Goal: Task Accomplishment & Management: Use online tool/utility

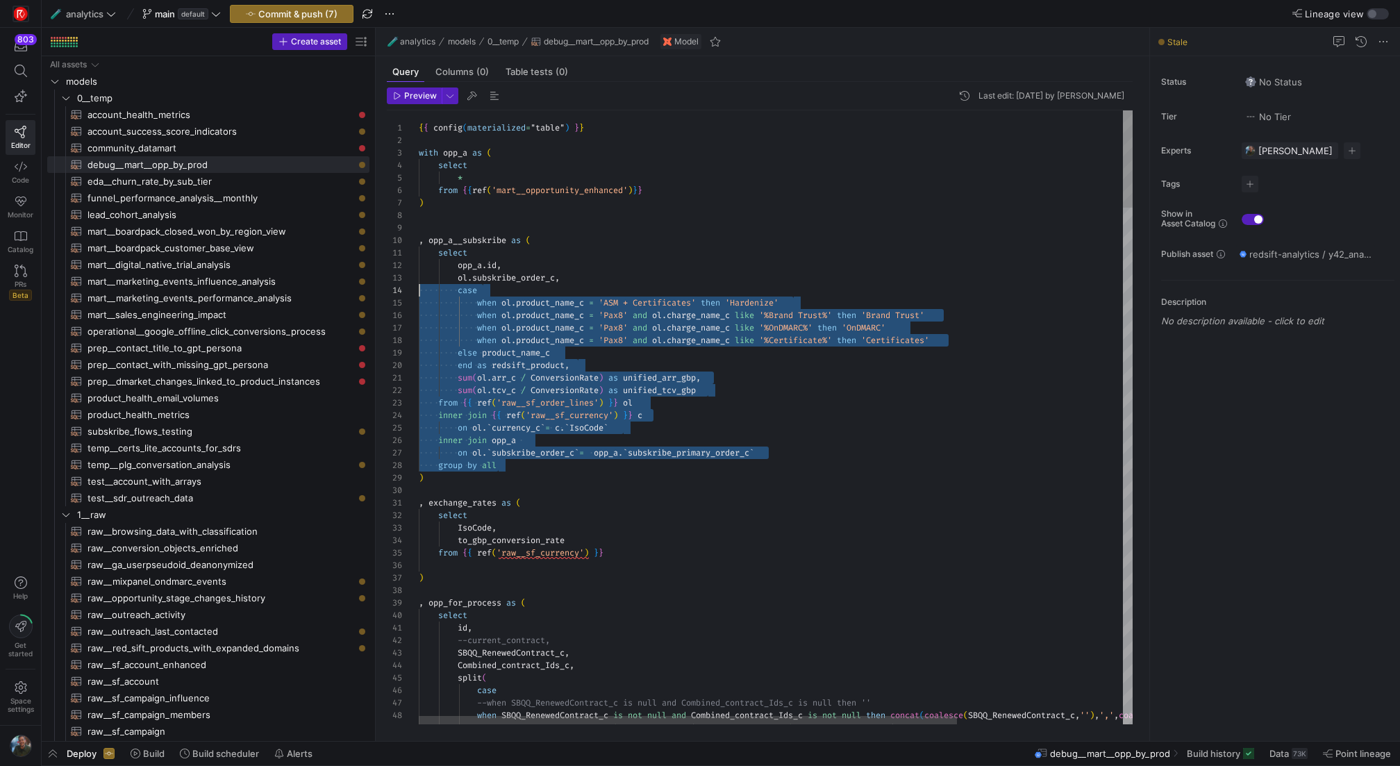
scroll to position [13, 0]
drag, startPoint x: 531, startPoint y: 468, endPoint x: 407, endPoint y: 256, distance: 246.2
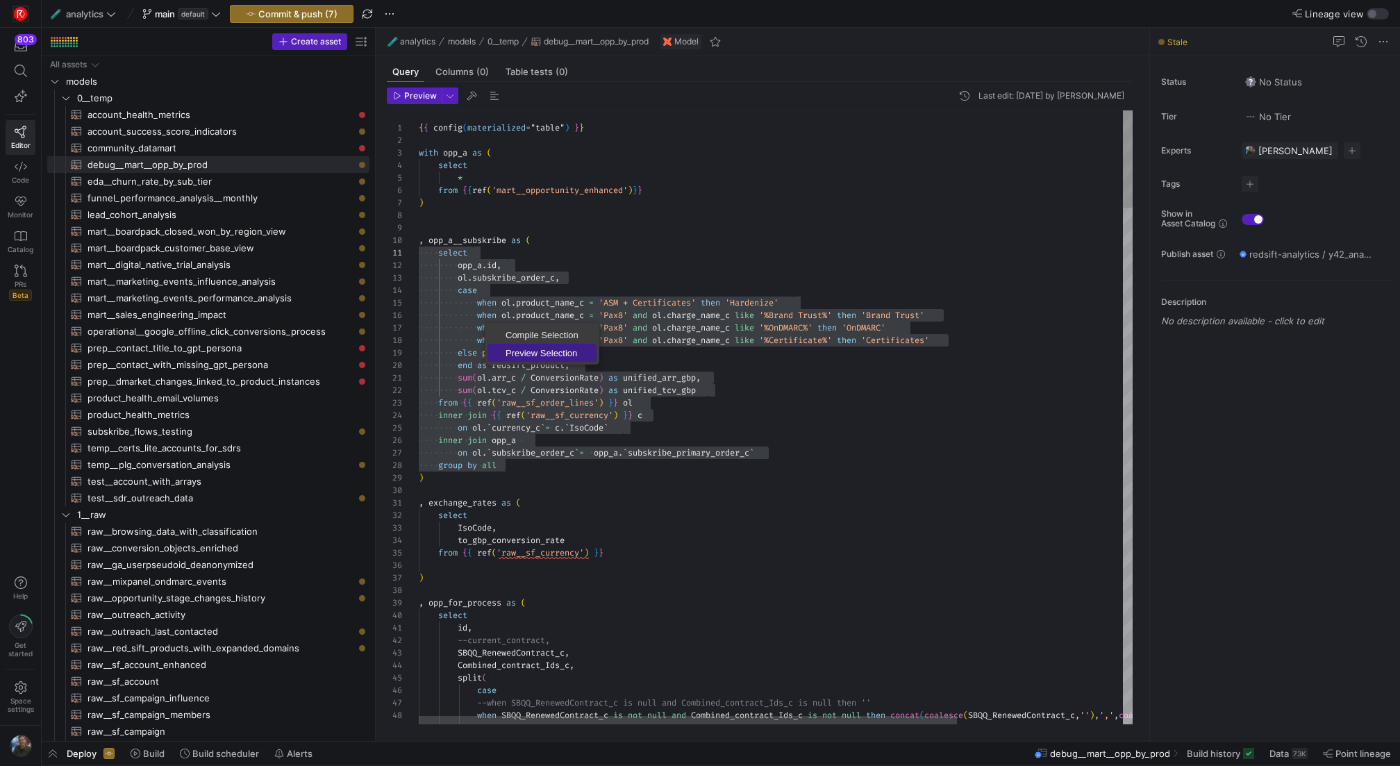
click at [560, 353] on span "Preview Selection" at bounding box center [542, 353] width 109 height 9
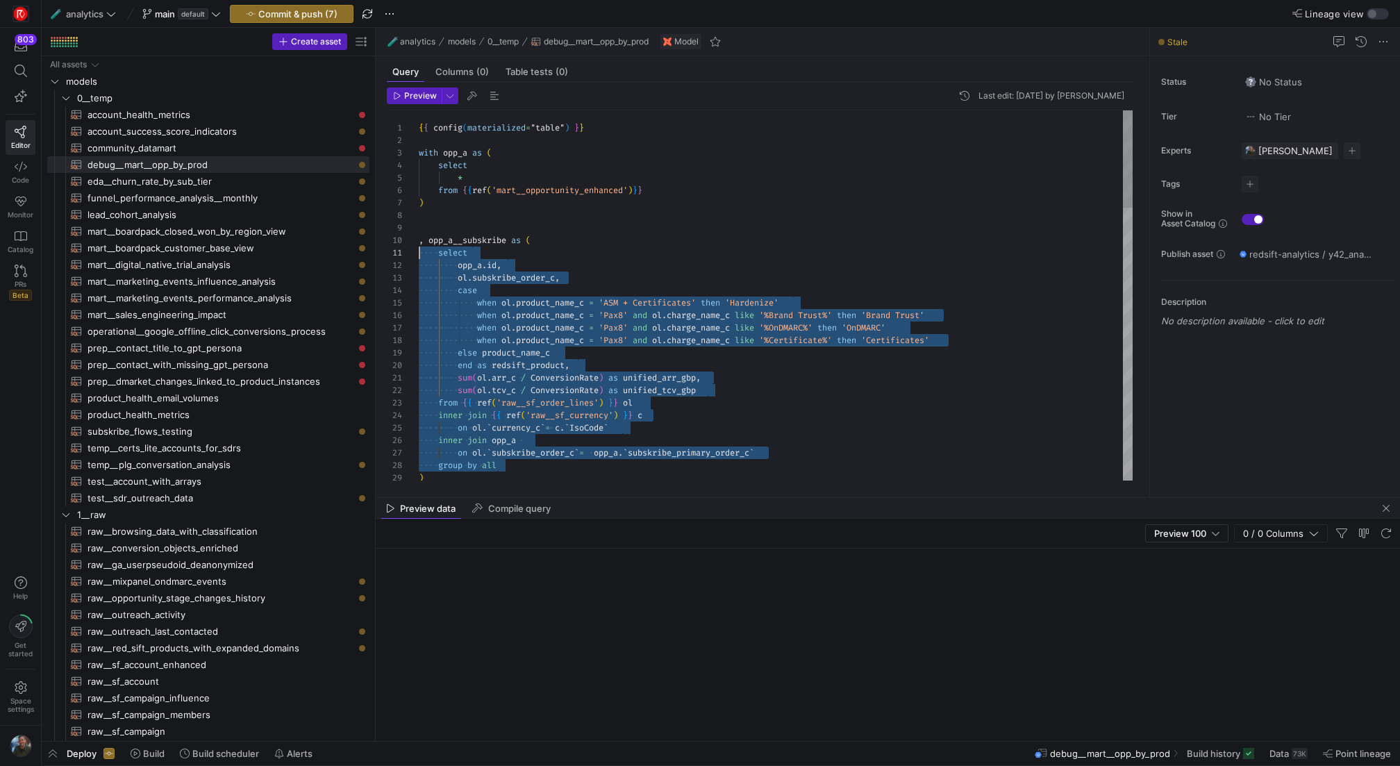
scroll to position [0, 0]
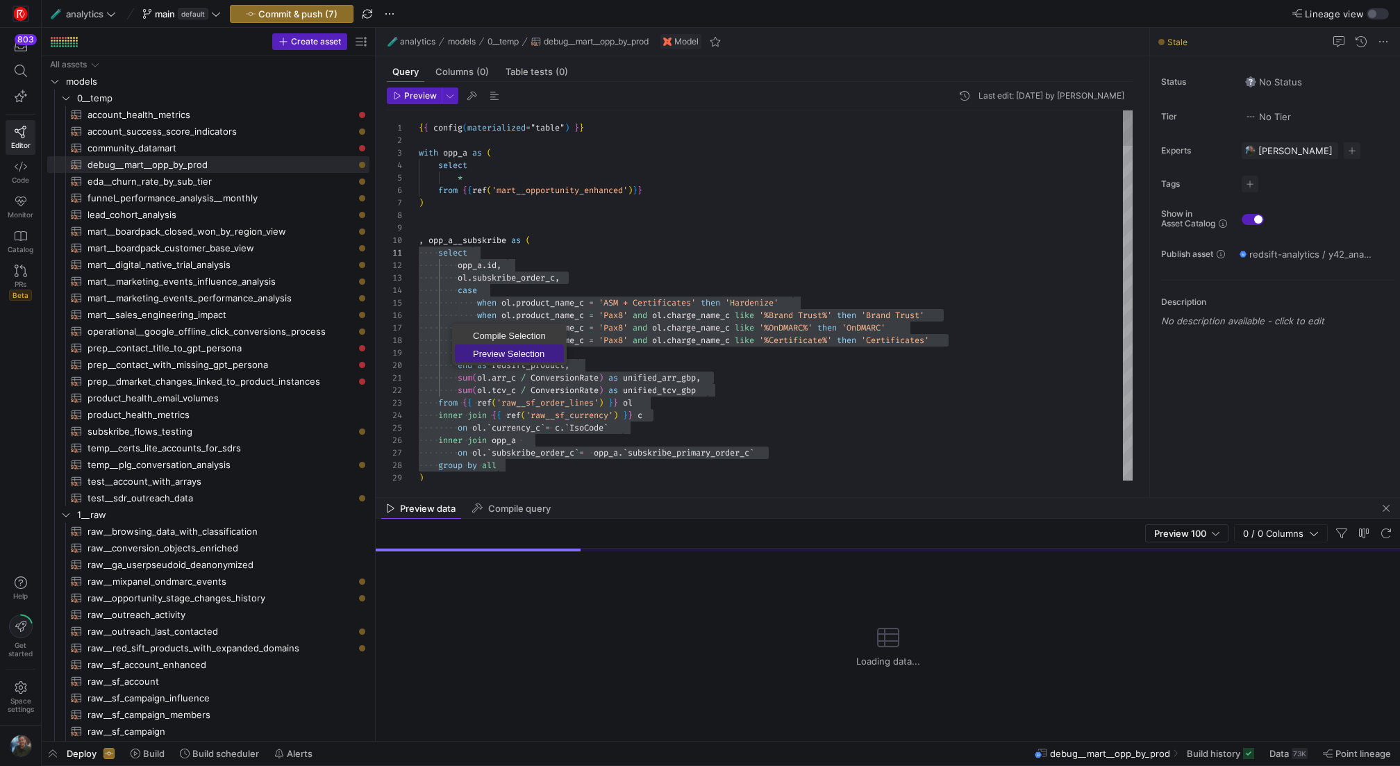
click at [487, 351] on span "Preview Selection" at bounding box center [509, 353] width 109 height 9
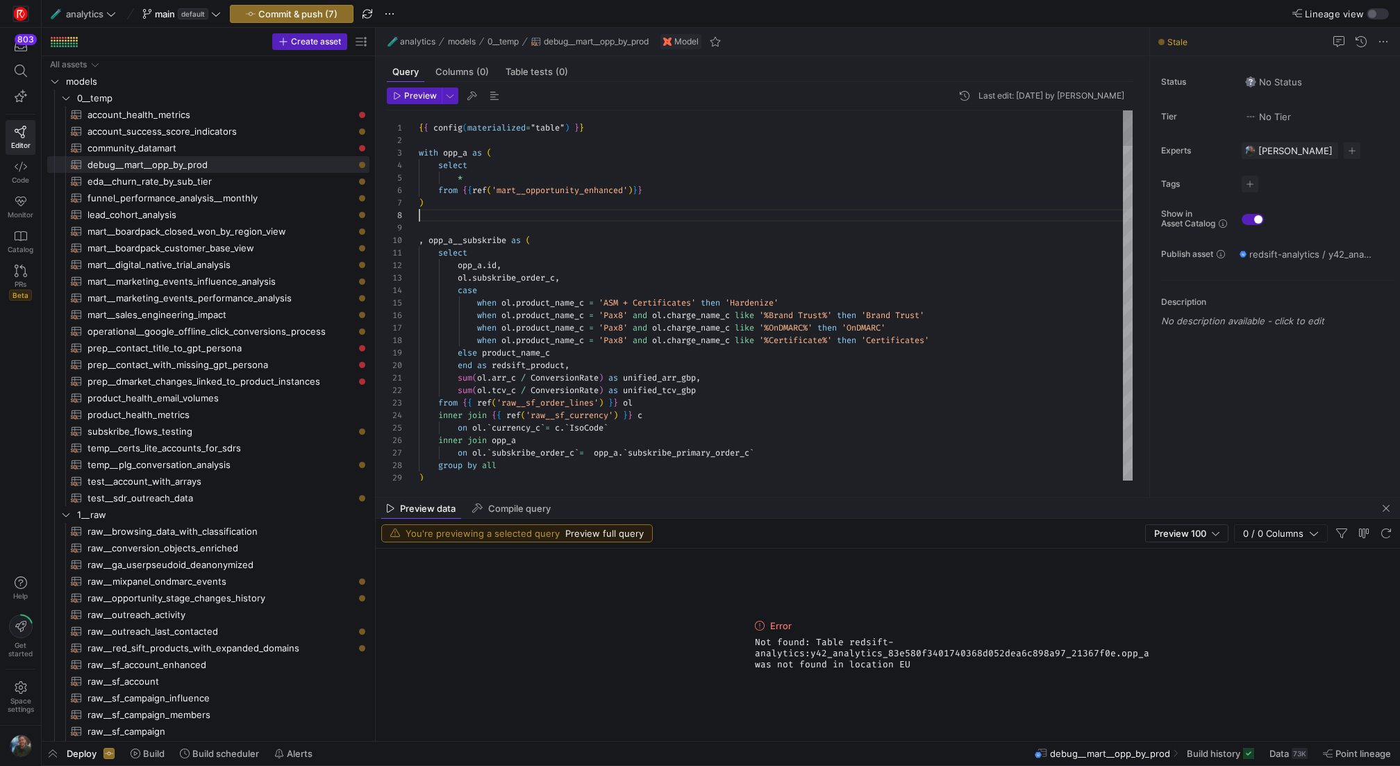
scroll to position [88, 0]
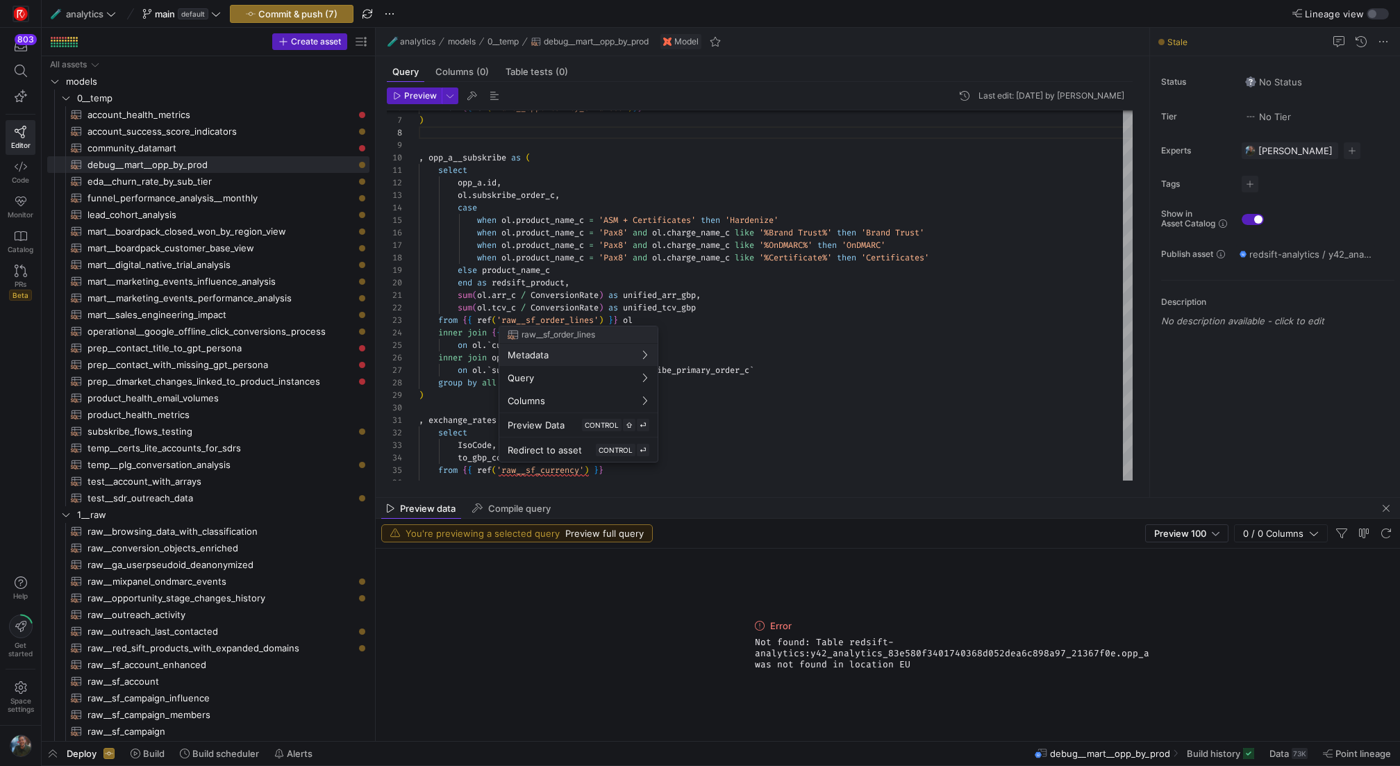
click at [503, 290] on div at bounding box center [700, 383] width 1400 height 766
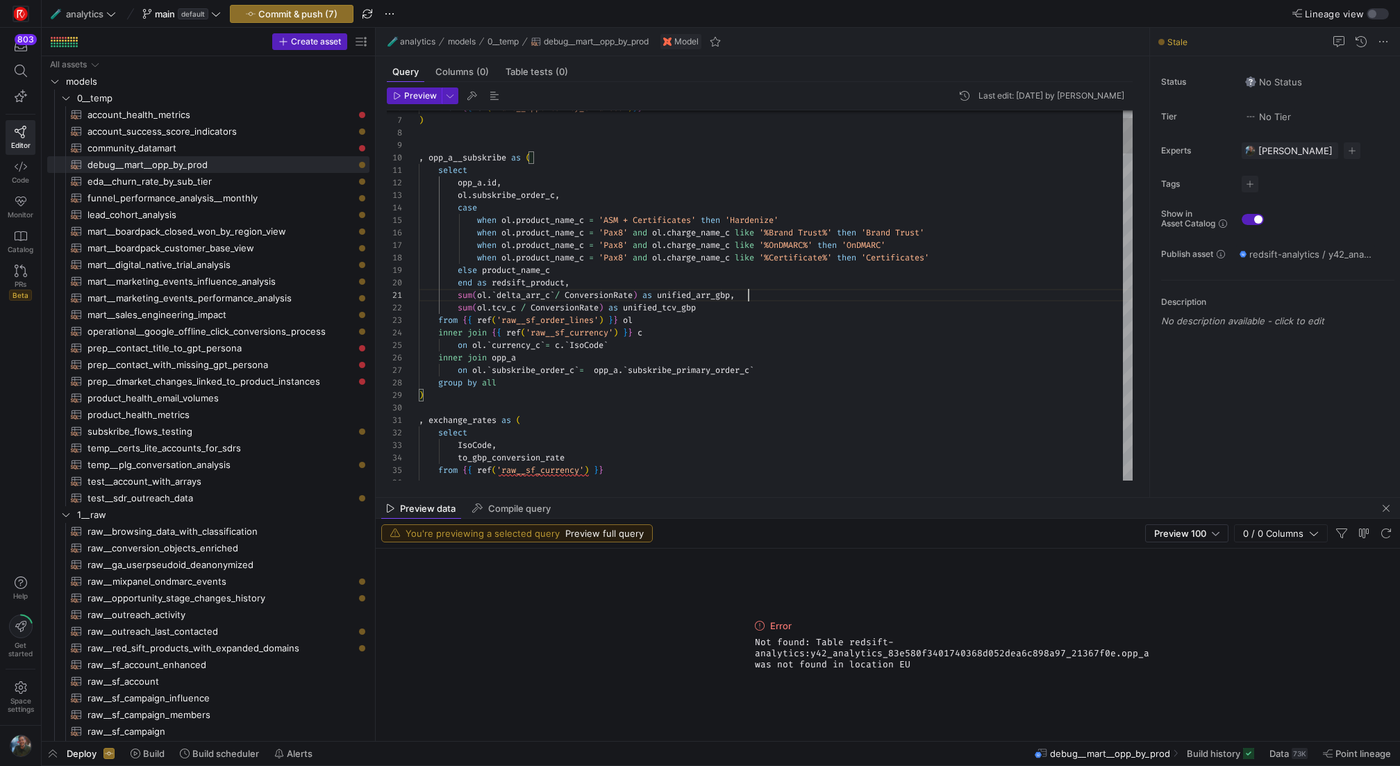
type textarea "sum(ol.`delta_arr_c` / ConversionRate) as unified_arr_gbp, sum(ol.tcv_c / Conve…"
